Goal: Transaction & Acquisition: Purchase product/service

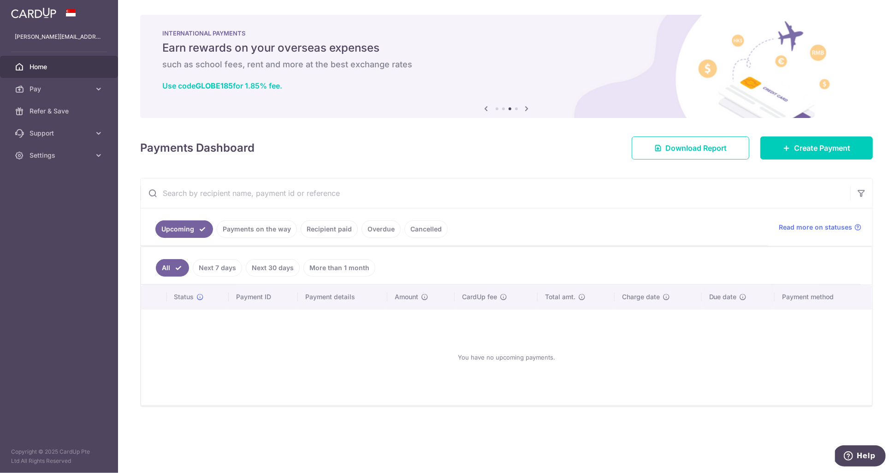
click at [338, 227] on link "Recipient paid" at bounding box center [329, 229] width 57 height 18
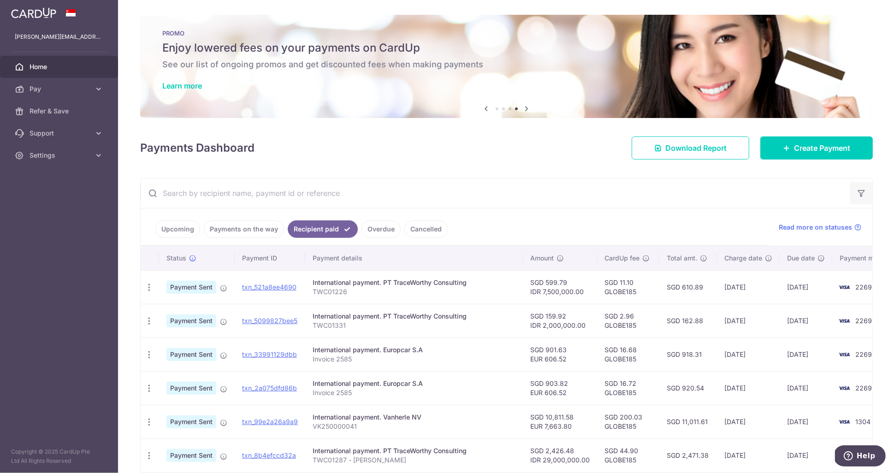
click at [861, 192] on icon "button" at bounding box center [861, 193] width 9 height 9
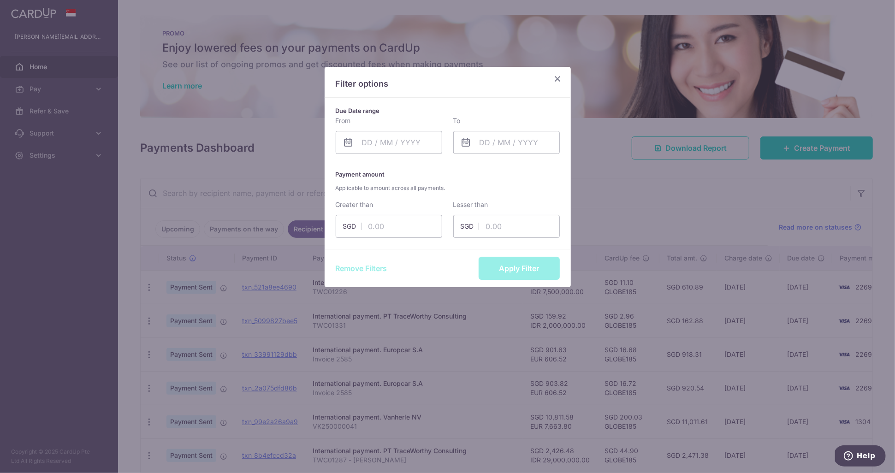
click at [560, 78] on icon "Close" at bounding box center [557, 79] width 11 height 12
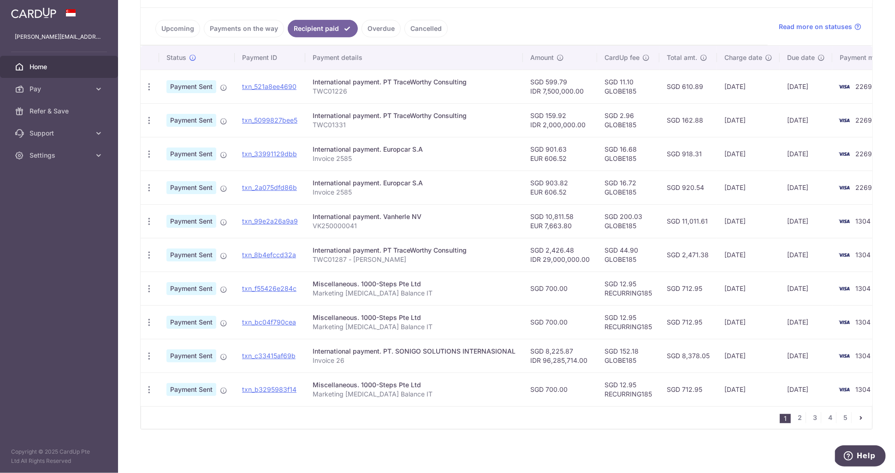
scroll to position [203, 0]
click at [798, 415] on link "2" at bounding box center [800, 417] width 11 height 11
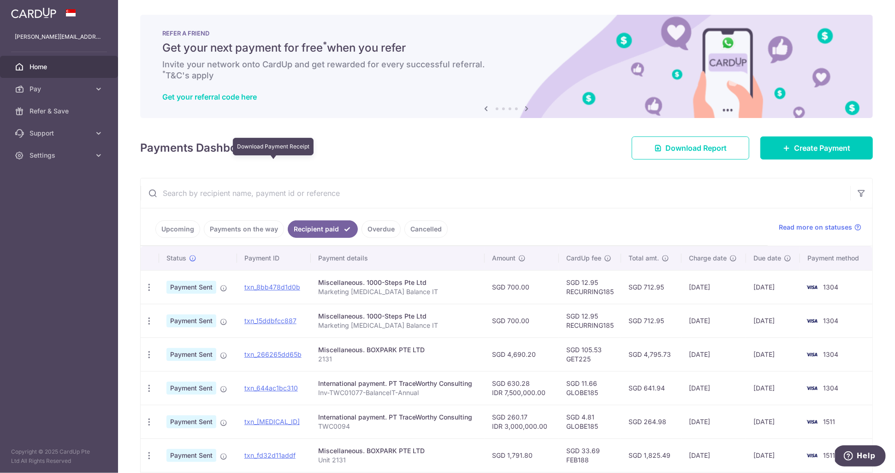
scroll to position [0, 0]
click at [806, 152] on span "Create Payment" at bounding box center [822, 147] width 56 height 11
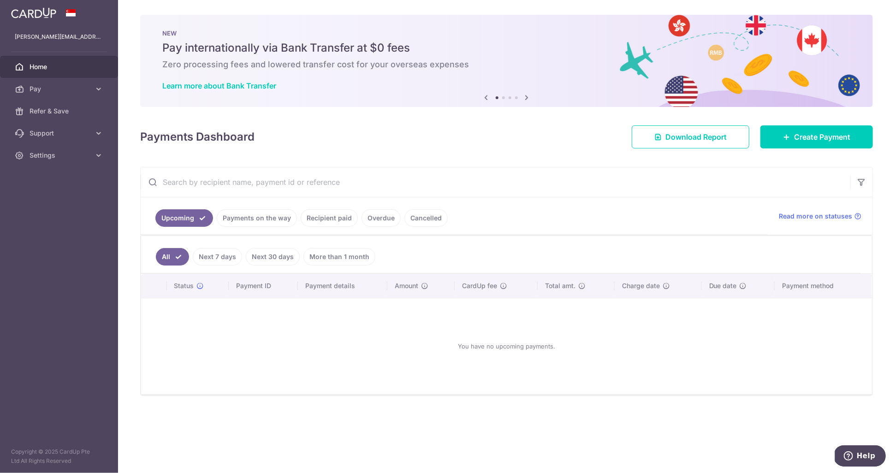
click at [350, 228] on ul "Upcoming Payments on the way Recipient paid Overdue Cancelled" at bounding box center [454, 215] width 627 height 37
click at [344, 223] on link "Recipient paid" at bounding box center [329, 218] width 57 height 18
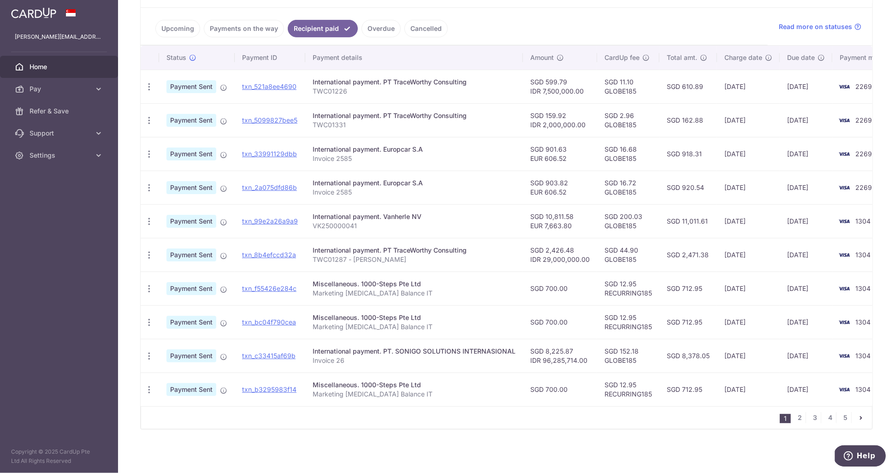
scroll to position [192, 0]
click at [821, 418] on ul "1 2 3 4 5" at bounding box center [826, 417] width 92 height 11
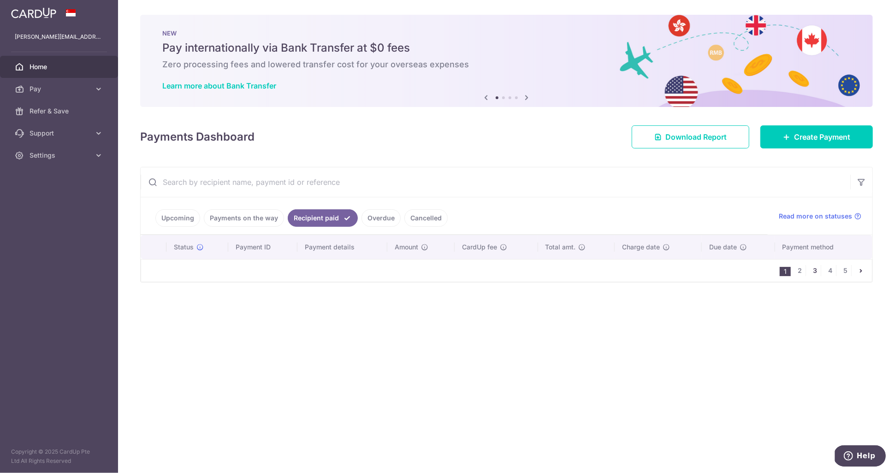
click at [815, 273] on link "3" at bounding box center [815, 270] width 11 height 11
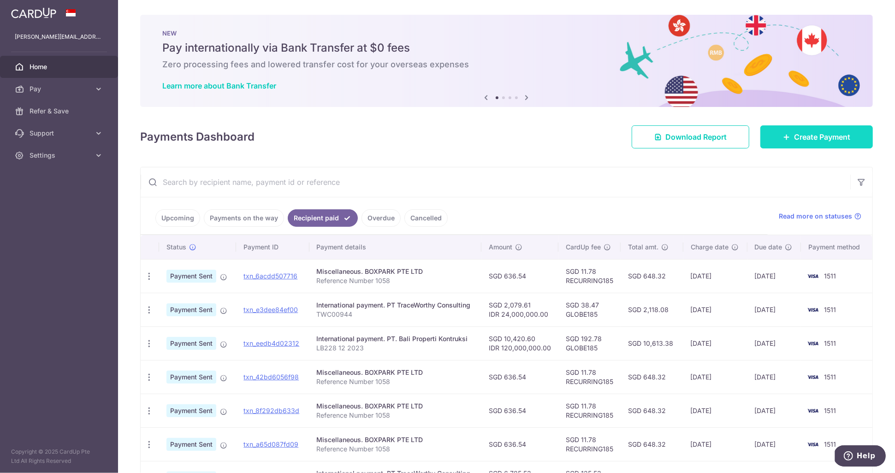
click at [807, 139] on span "Create Payment" at bounding box center [822, 136] width 56 height 11
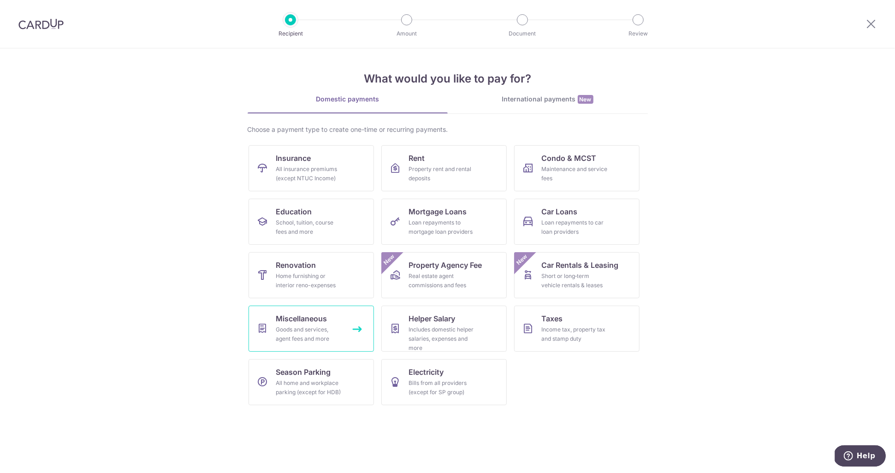
click at [317, 333] on div "Goods and services, agent fees and more" at bounding box center [309, 334] width 66 height 18
